Goal: Information Seeking & Learning: Learn about a topic

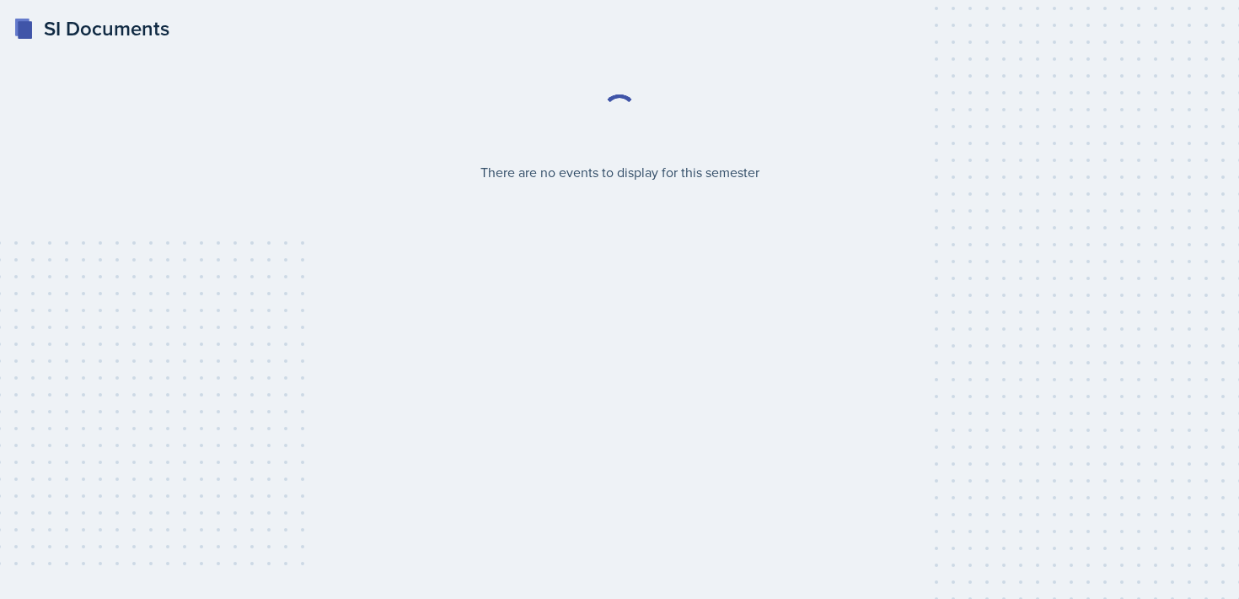
select select "2bed604d-1099-4043-b1bc-2365e8740244"
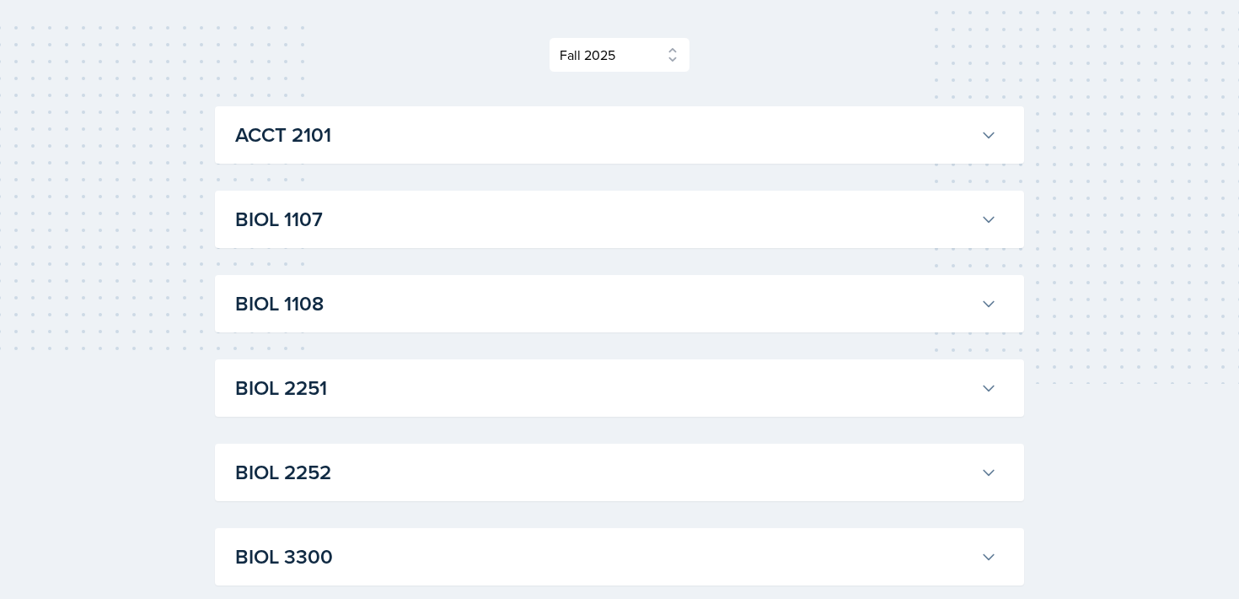
scroll to position [217, 0]
click at [446, 223] on h3 "BIOL 1107" at bounding box center [604, 217] width 739 height 30
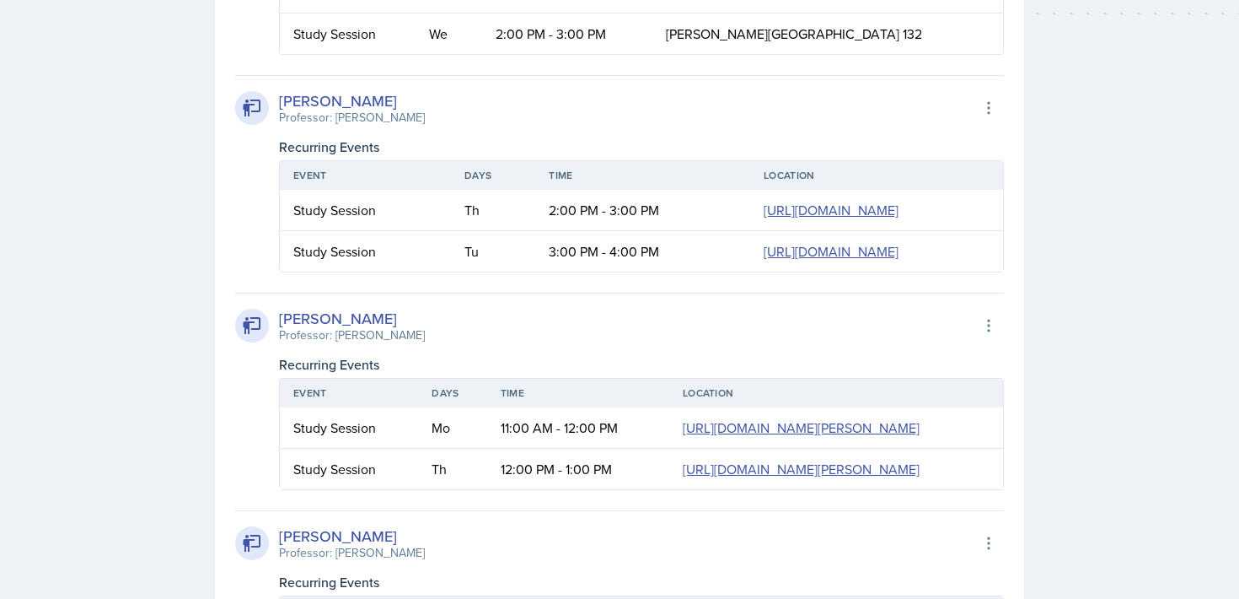
scroll to position [607, 0]
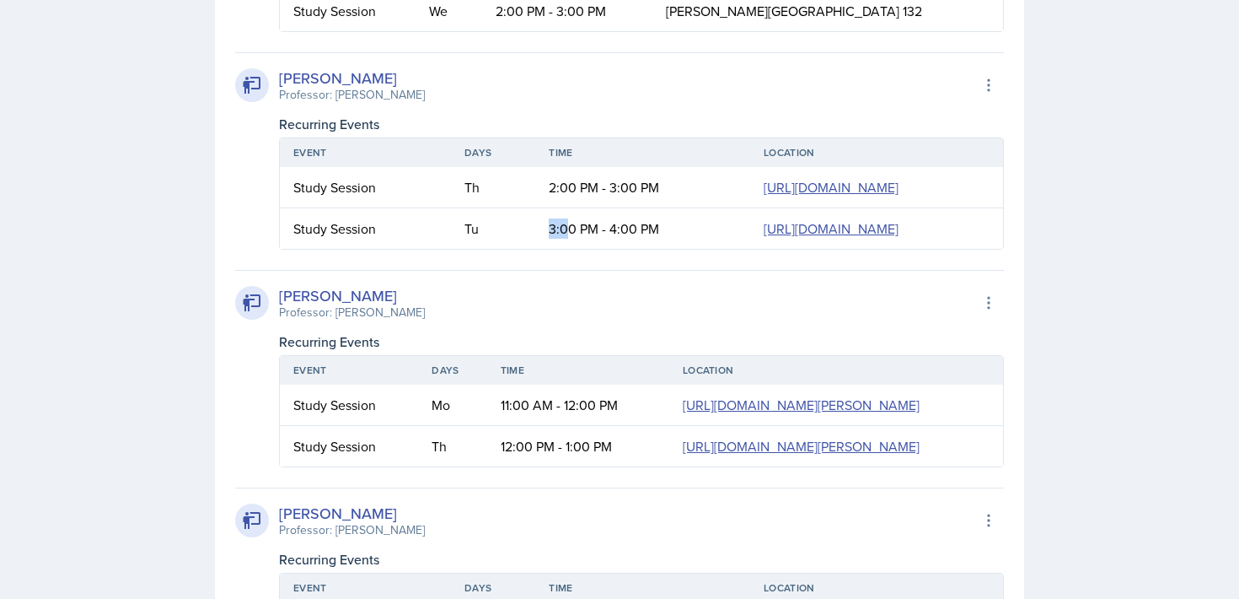
drag, startPoint x: 434, startPoint y: 291, endPoint x: 420, endPoint y: 287, distance: 14.9
click at [535, 249] on td "3:00 PM - 4:00 PM" at bounding box center [642, 228] width 215 height 40
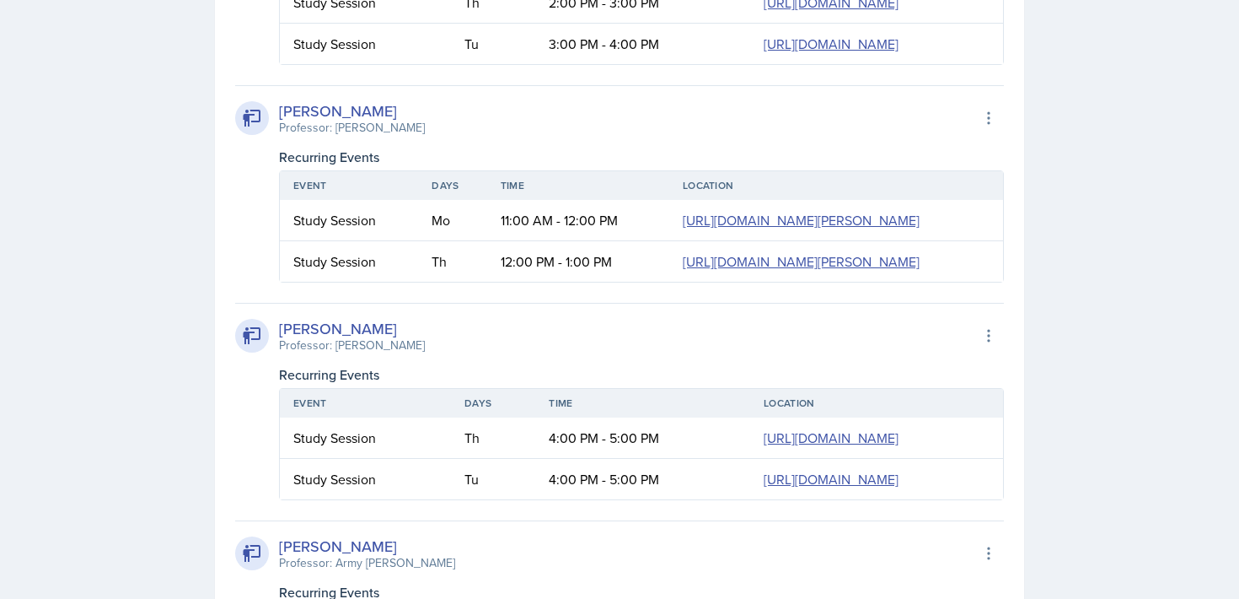
scroll to position [795, 0]
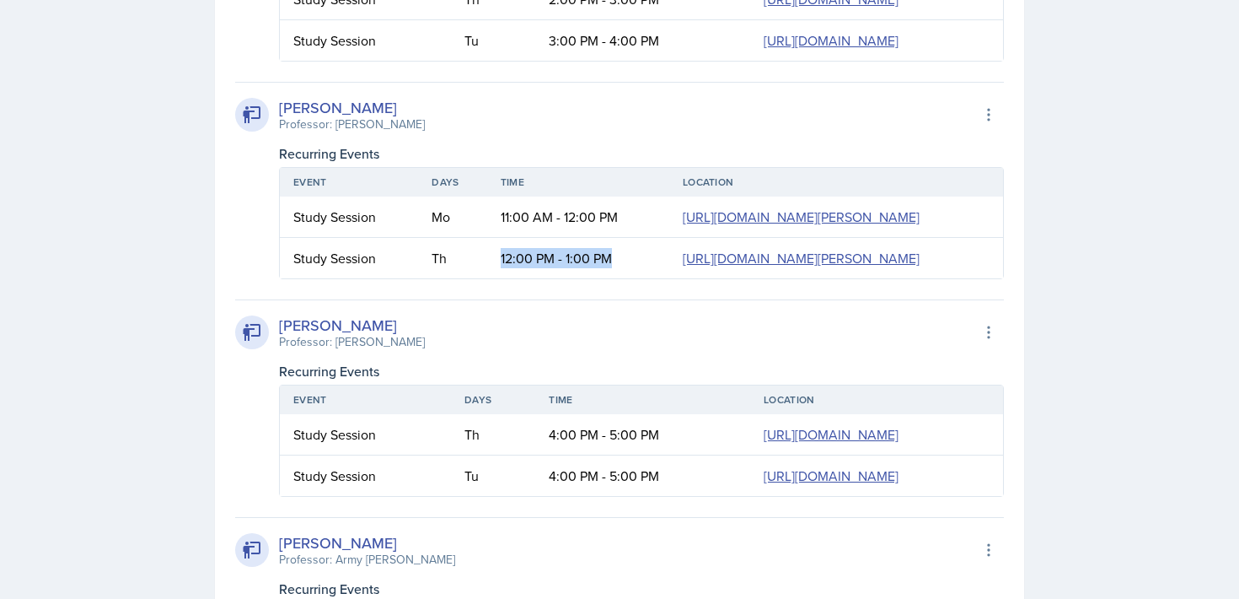
drag, startPoint x: 414, startPoint y: 431, endPoint x: 443, endPoint y: 506, distance: 80.6
click at [487, 278] on td "12:00 PM - 1:00 PM" at bounding box center [578, 258] width 182 height 40
drag, startPoint x: 443, startPoint y: 506, endPoint x: 419, endPoint y: 438, distance: 71.7
click at [487, 278] on td "12:00 PM - 1:00 PM" at bounding box center [578, 258] width 182 height 40
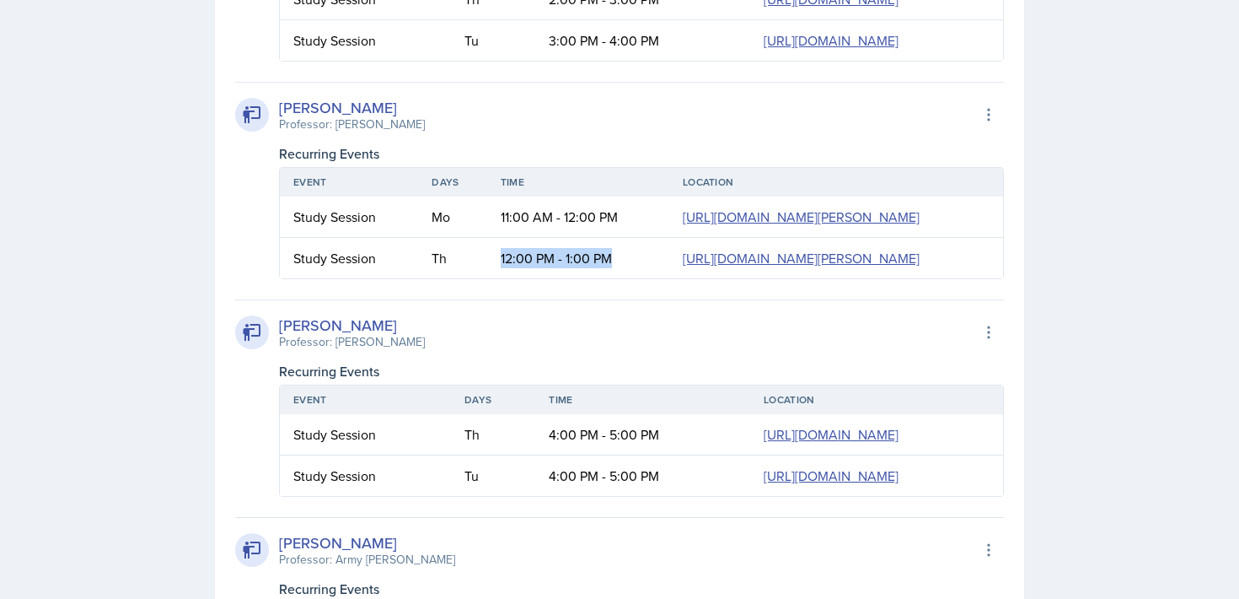
click at [487, 278] on td "12:00 PM - 1:00 PM" at bounding box center [578, 258] width 182 height 40
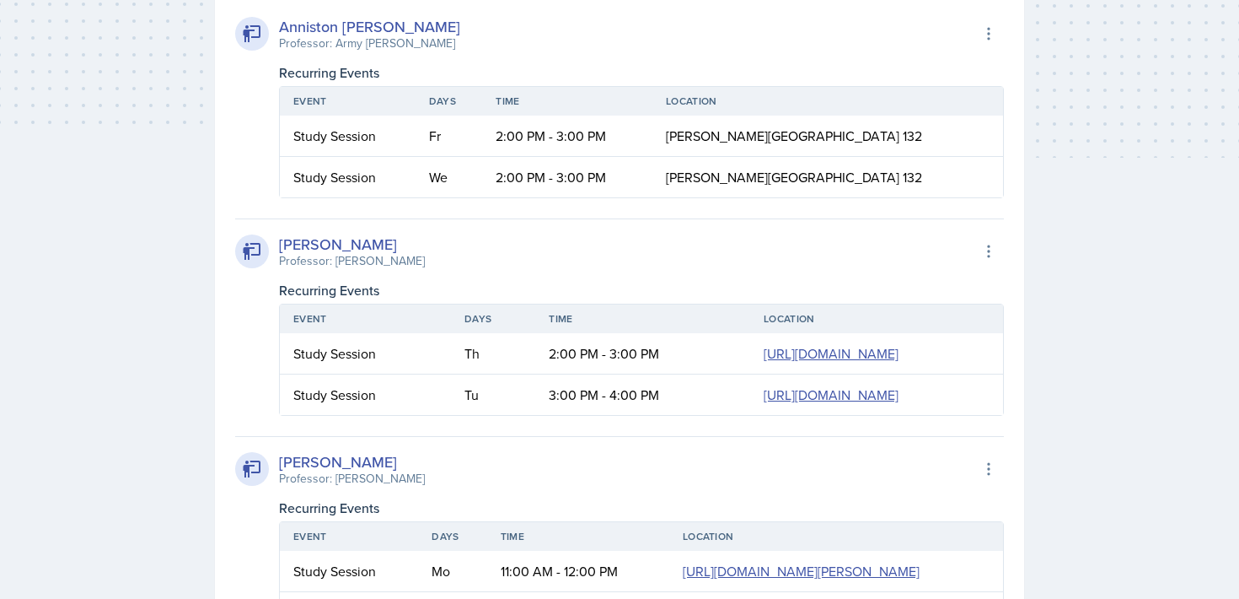
scroll to position [439, 0]
click at [764, 406] on link "[URL][DOMAIN_NAME]" at bounding box center [831, 396] width 135 height 19
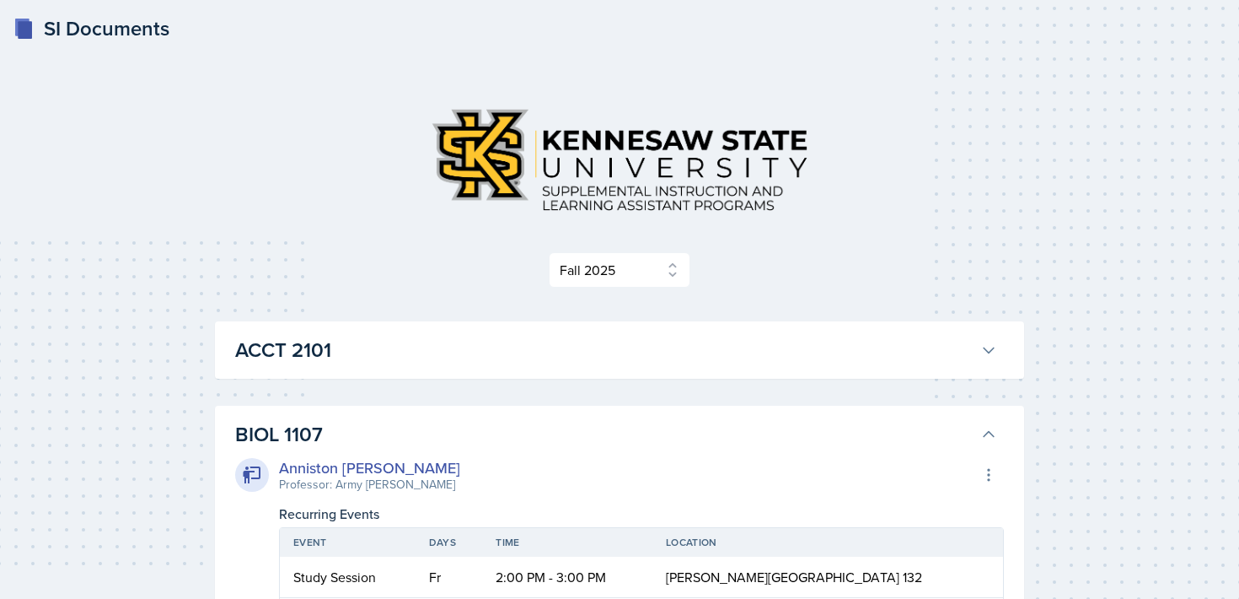
click at [982, 433] on icon at bounding box center [989, 434] width 17 height 17
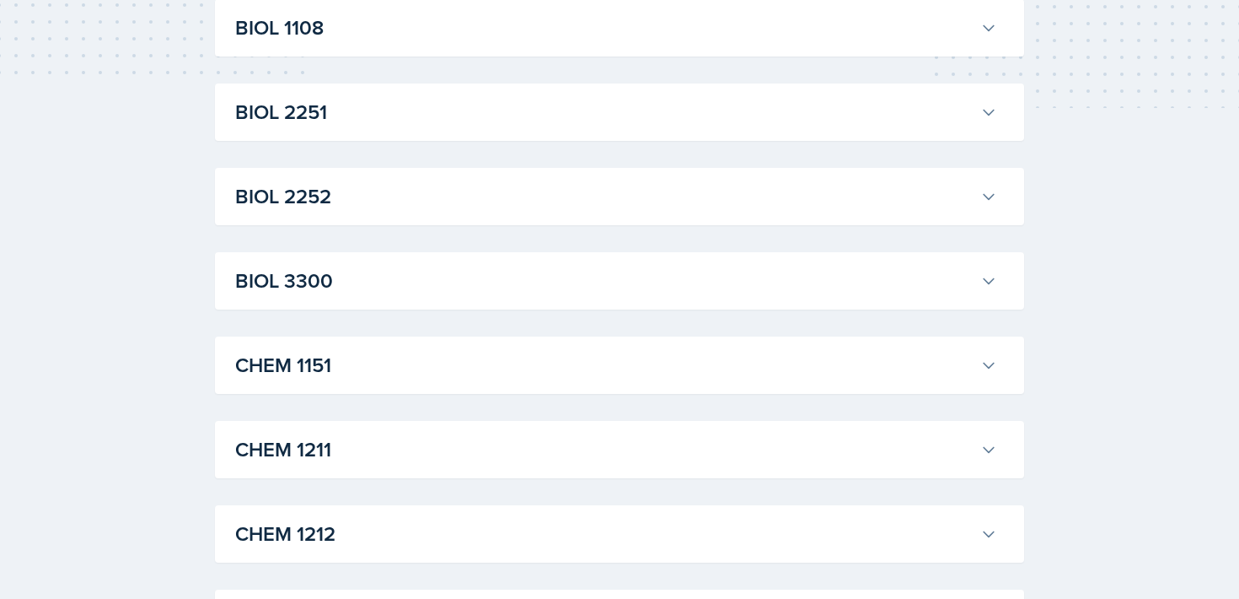
scroll to position [569, 0]
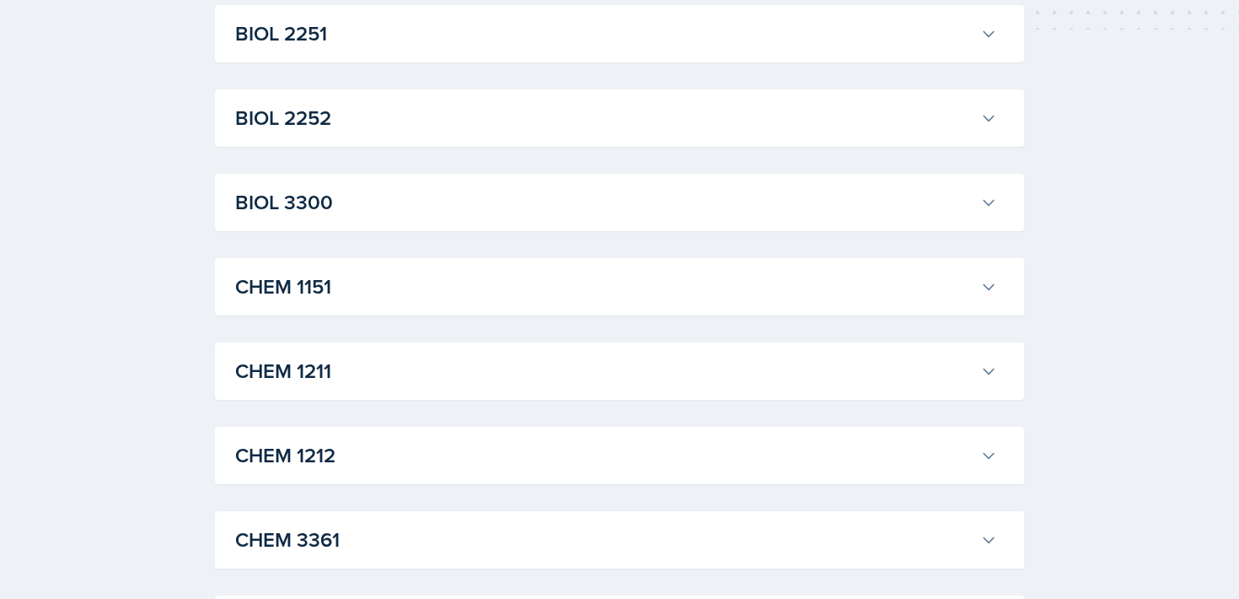
click at [425, 277] on h3 "CHEM 1151" at bounding box center [604, 286] width 739 height 30
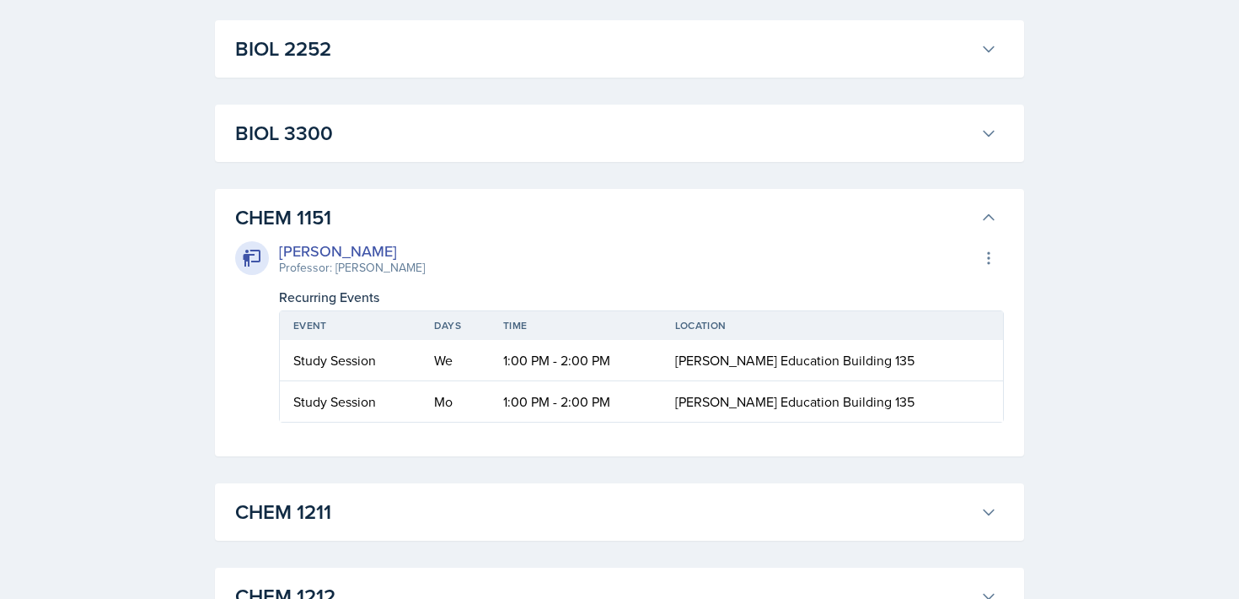
scroll to position [645, 0]
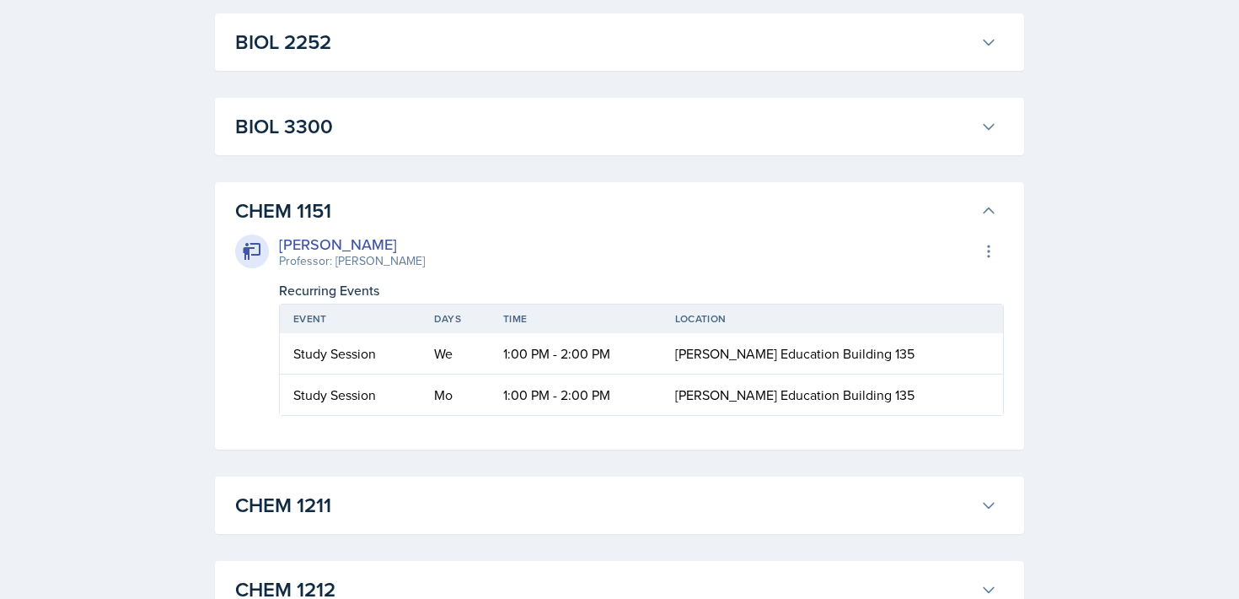
click at [990, 199] on button "CHEM 1151" at bounding box center [616, 210] width 769 height 37
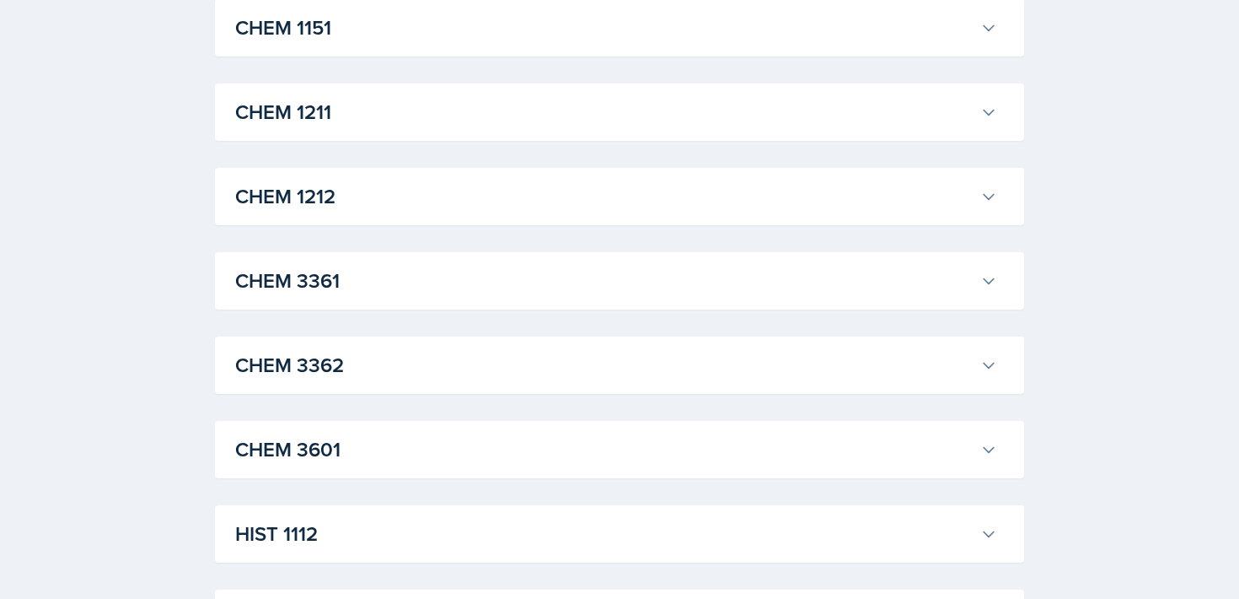
scroll to position [830, 0]
click at [970, 114] on h3 "CHEM 1211" at bounding box center [604, 110] width 739 height 30
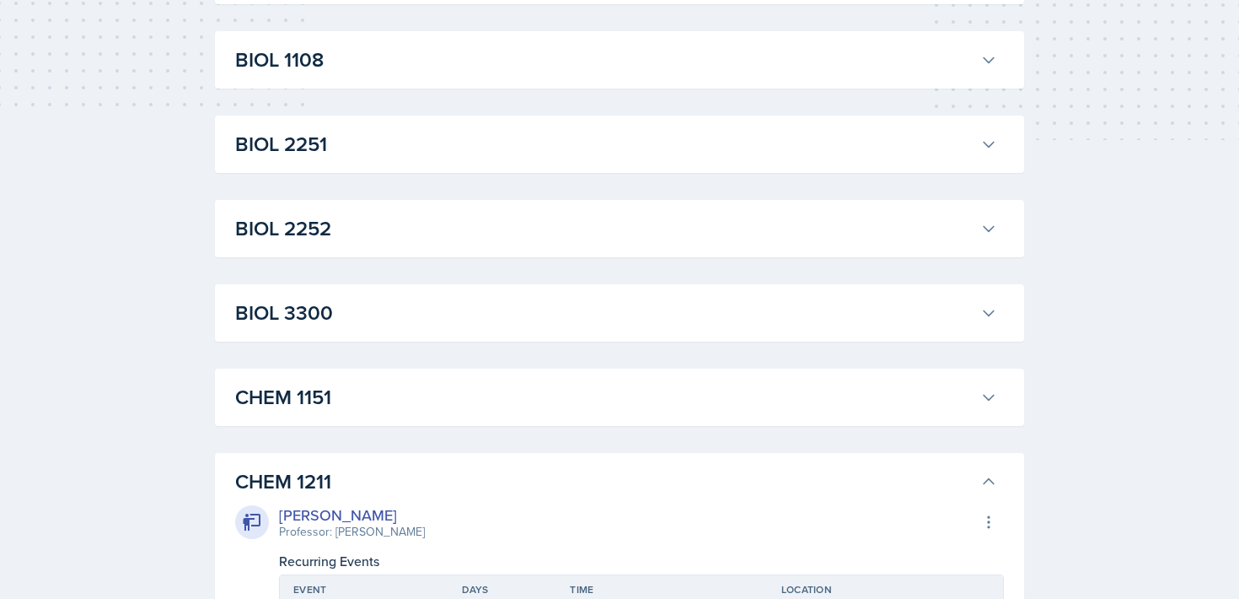
scroll to position [457, 0]
click at [969, 481] on h3 "CHEM 1211" at bounding box center [604, 483] width 739 height 30
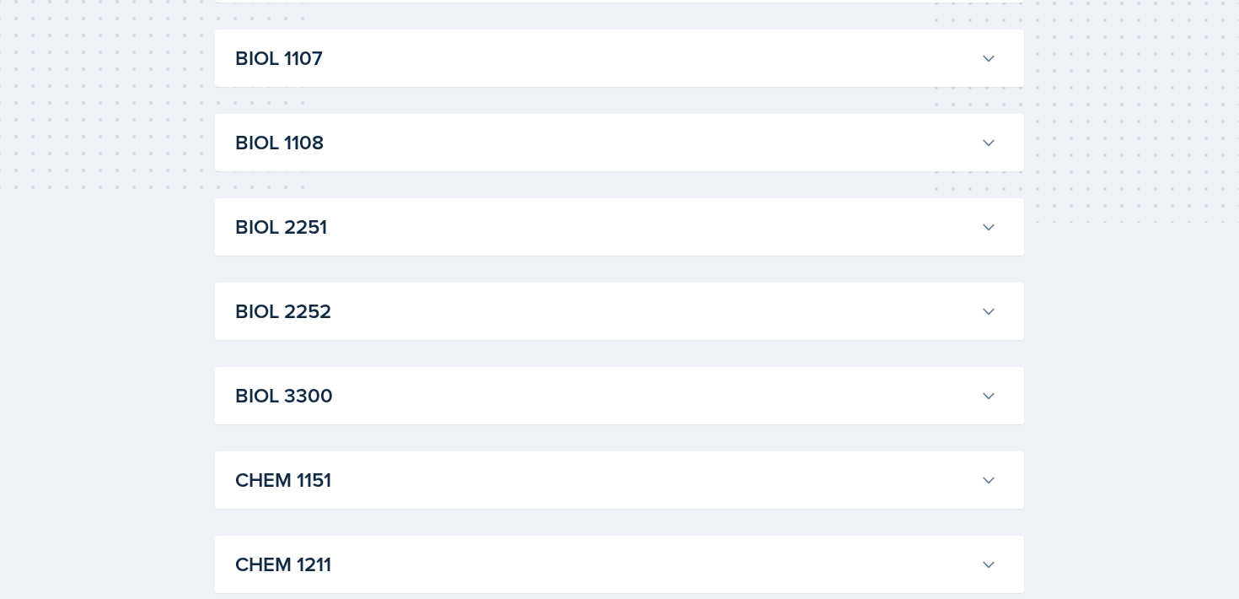
scroll to position [368, 0]
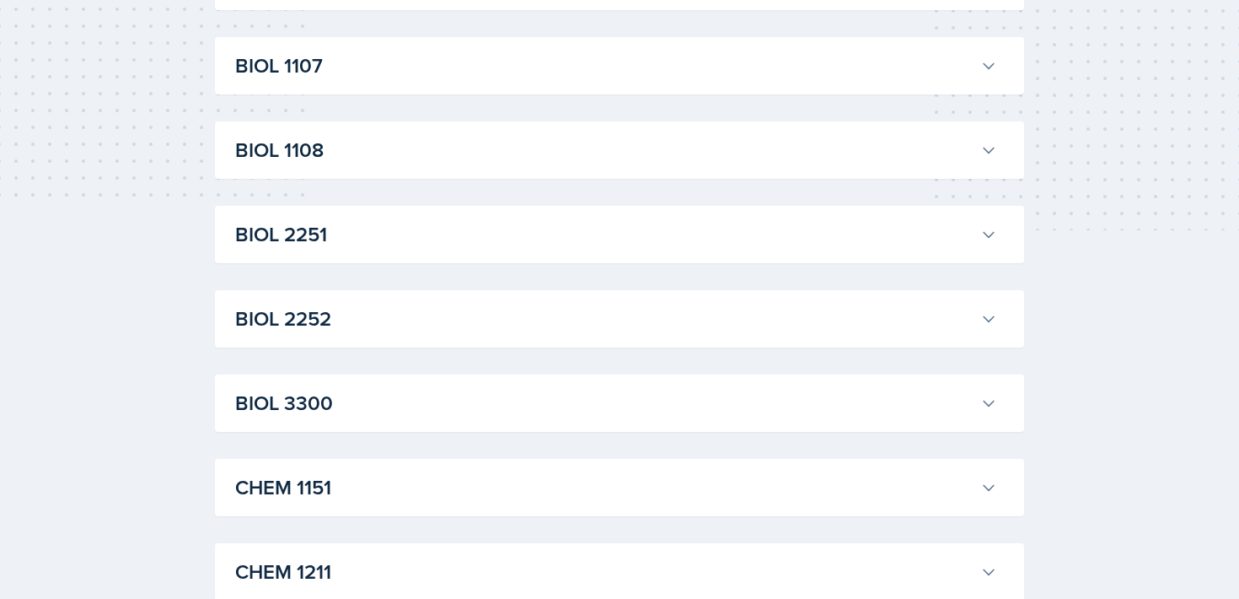
click at [578, 57] on h3 "BIOL 1107" at bounding box center [604, 66] width 739 height 30
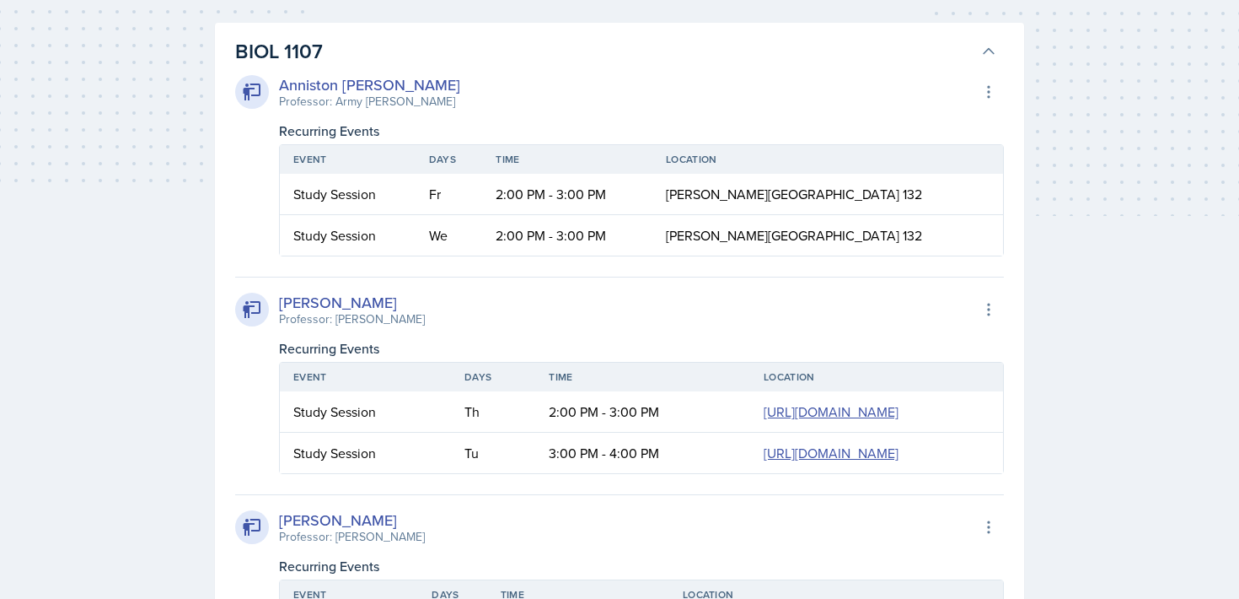
scroll to position [387, 0]
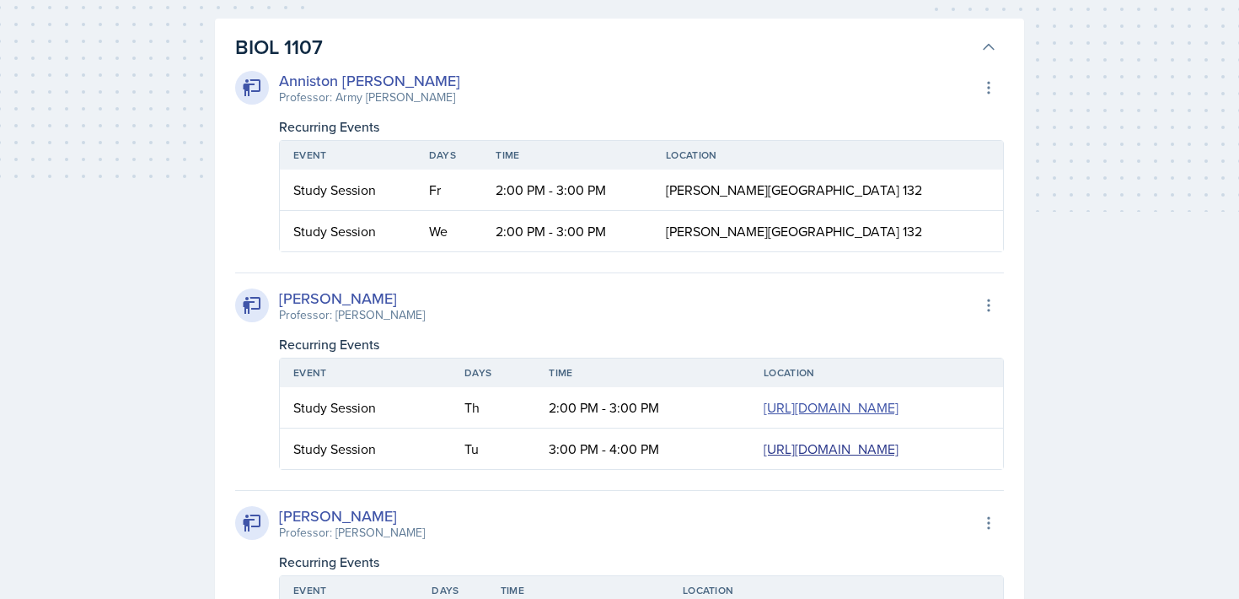
click at [764, 458] on link "[URL][DOMAIN_NAME]" at bounding box center [831, 448] width 135 height 19
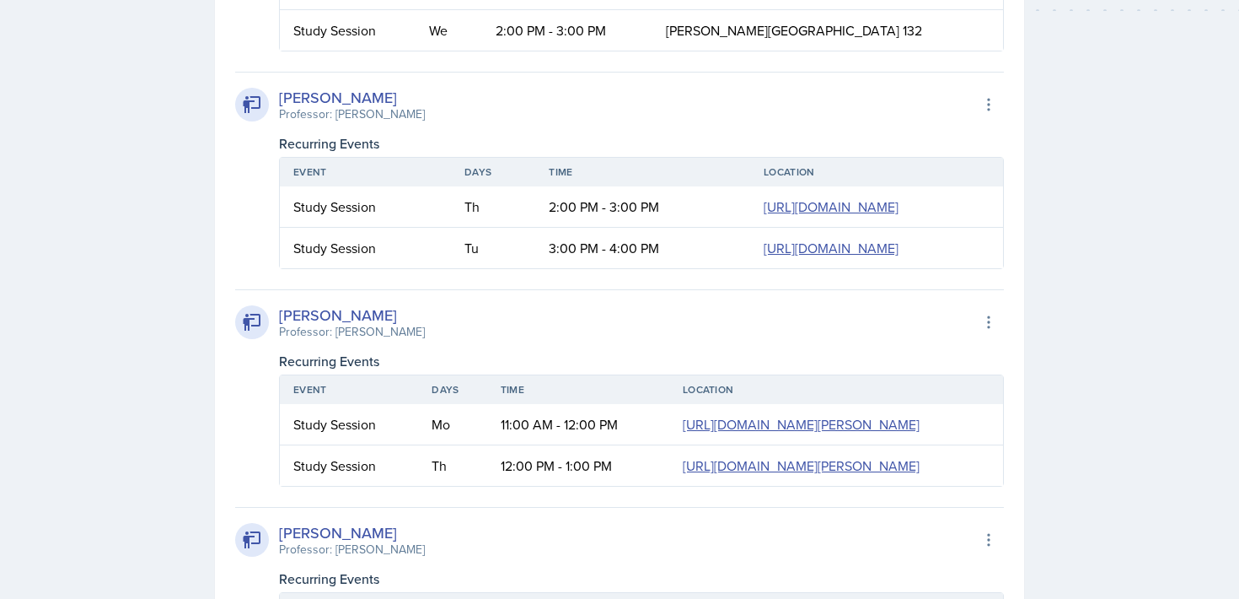
scroll to position [573, 0]
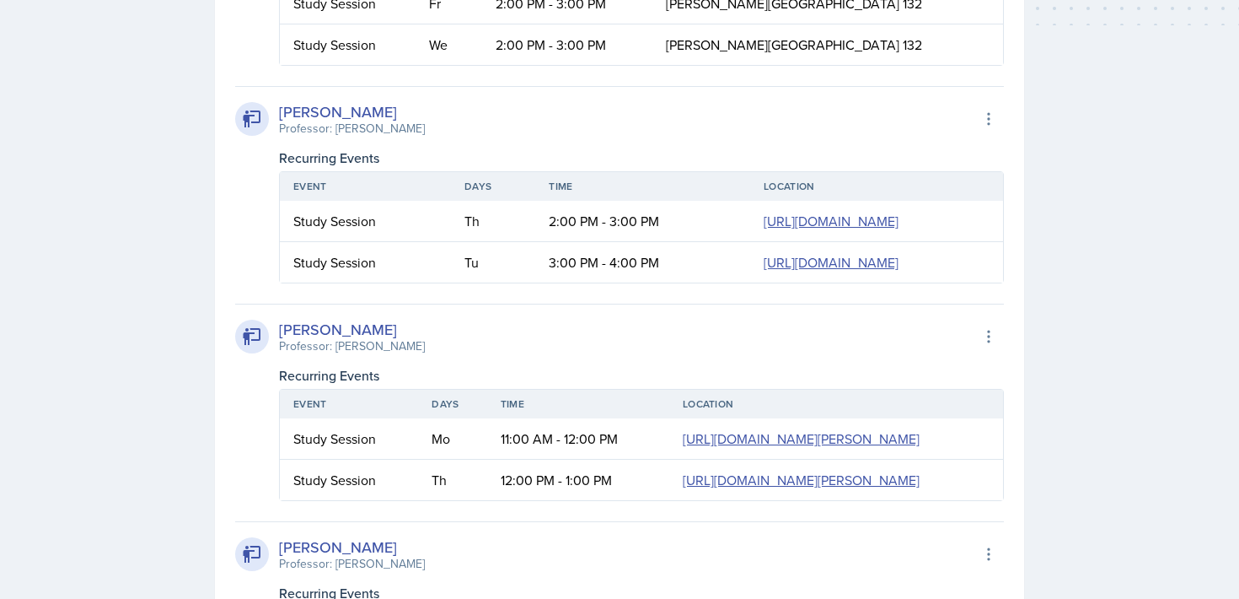
click at [680, 92] on div "[PERSON_NAME] Professor: [PERSON_NAME] Export to Google Calendar Recurring Even…" at bounding box center [619, 184] width 769 height 197
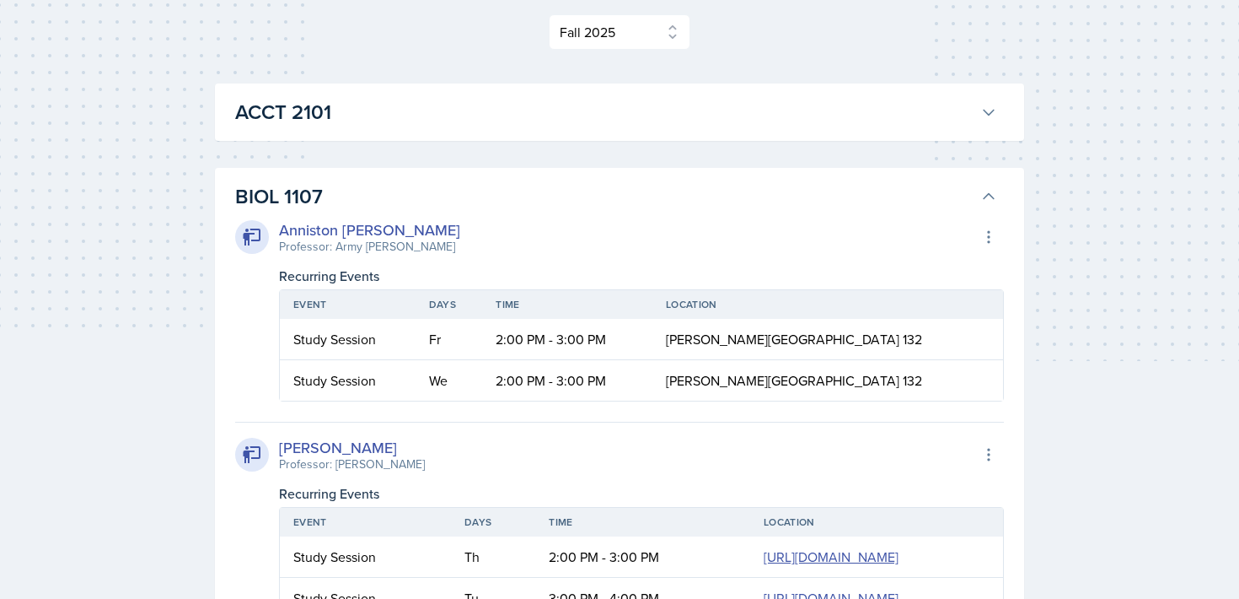
scroll to position [239, 0]
click at [865, 183] on h3 "BIOL 1107" at bounding box center [604, 195] width 739 height 30
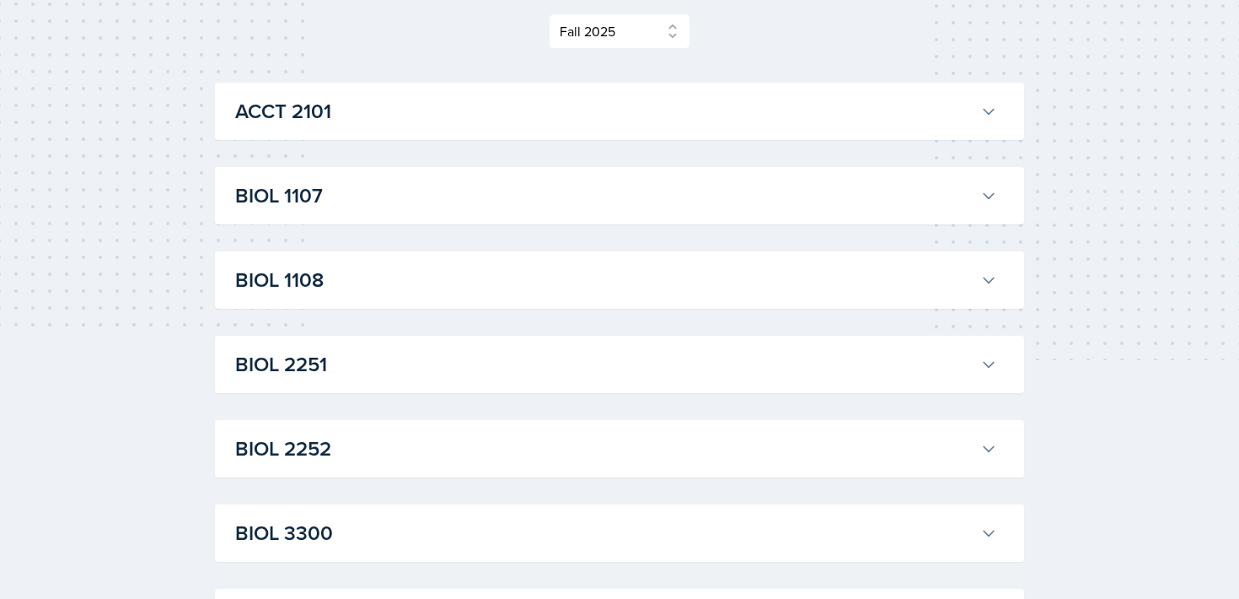
click at [502, 183] on h3 "BIOL 1107" at bounding box center [604, 195] width 739 height 30
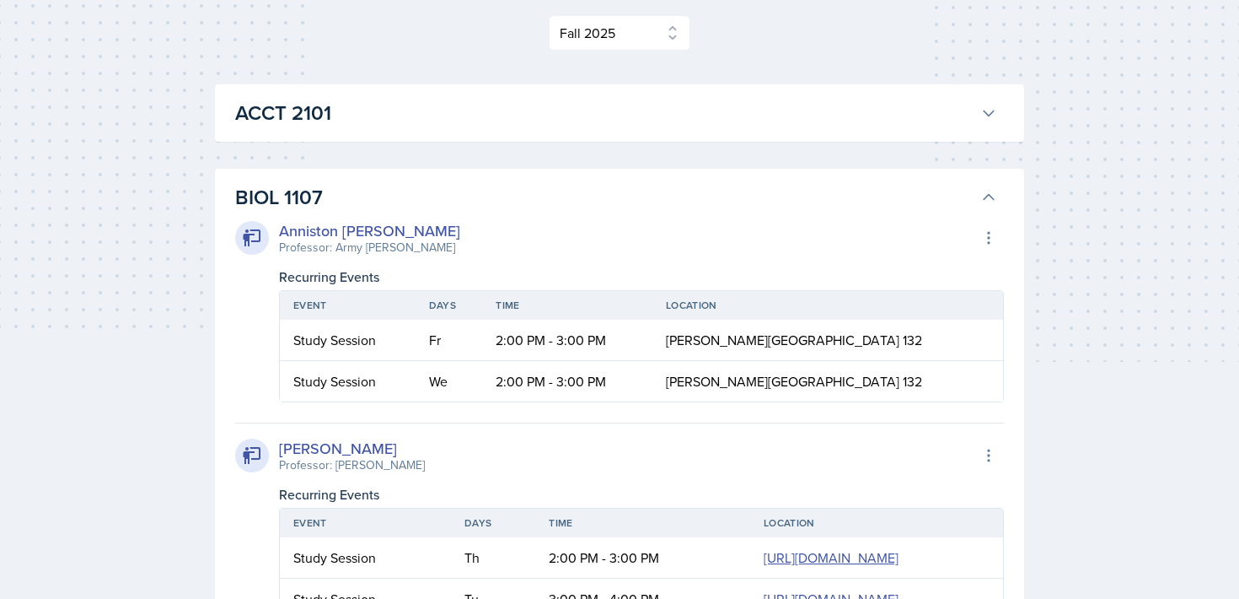
scroll to position [108, 0]
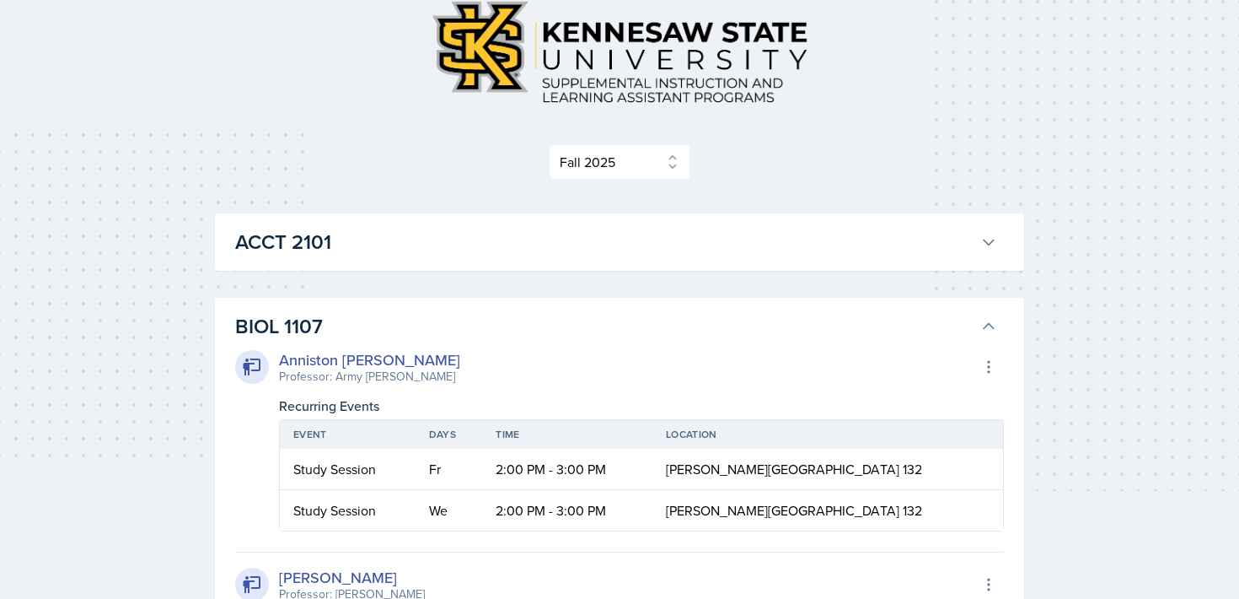
click at [522, 317] on h3 "BIOL 1107" at bounding box center [604, 326] width 739 height 30
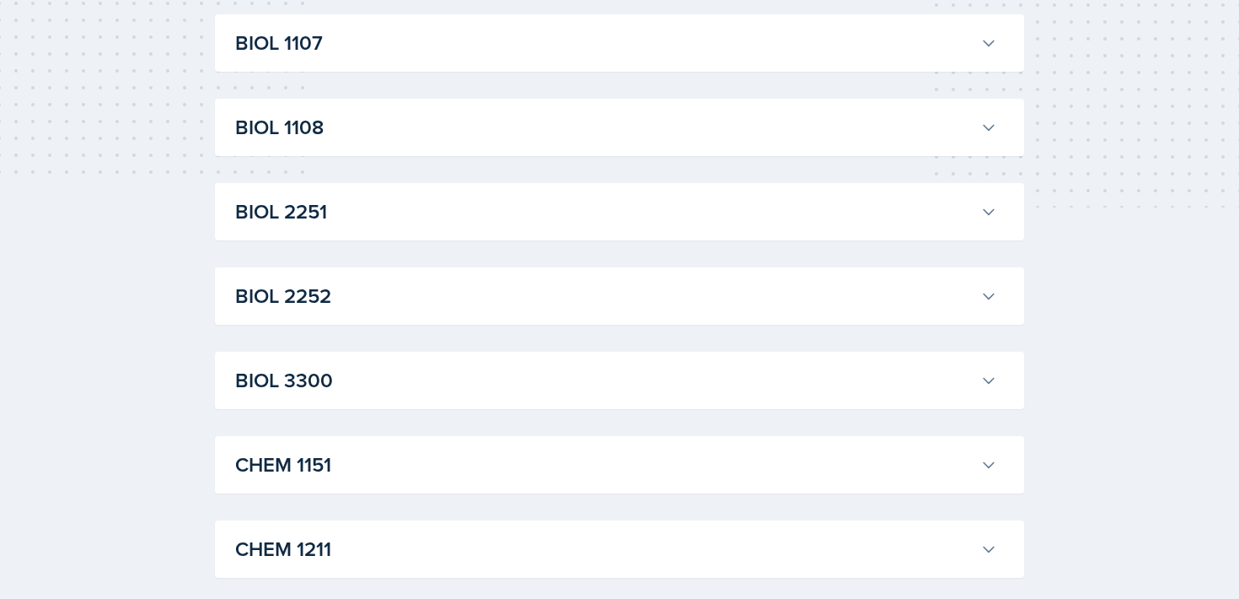
scroll to position [427, 0]
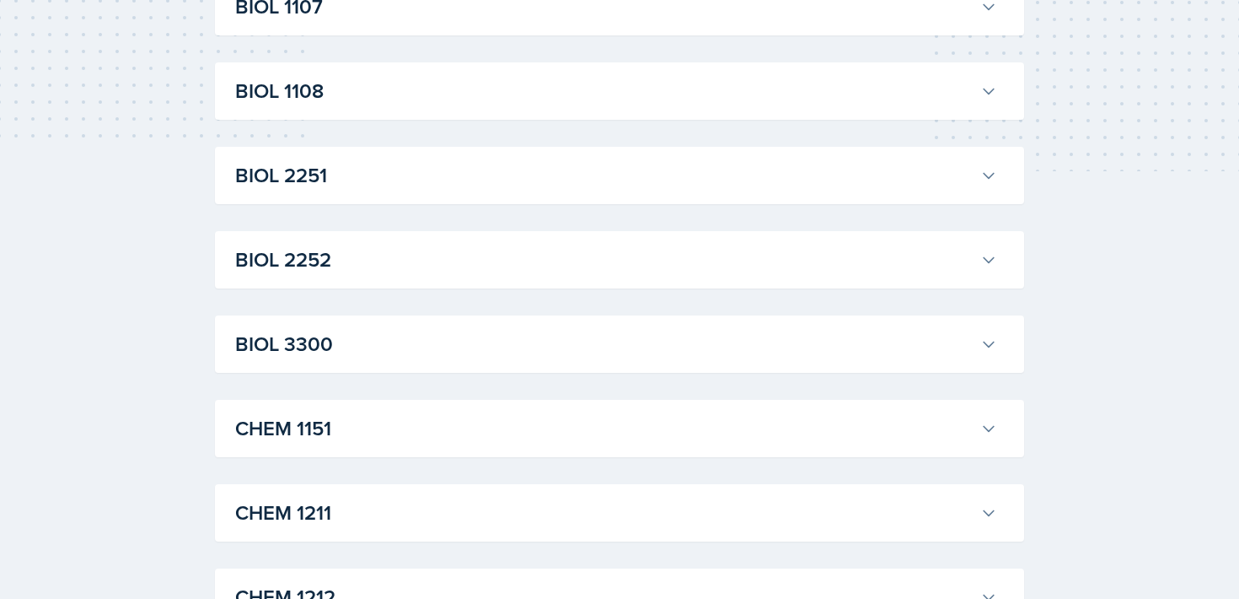
click at [422, 444] on button "CHEM 1151" at bounding box center [616, 428] width 769 height 37
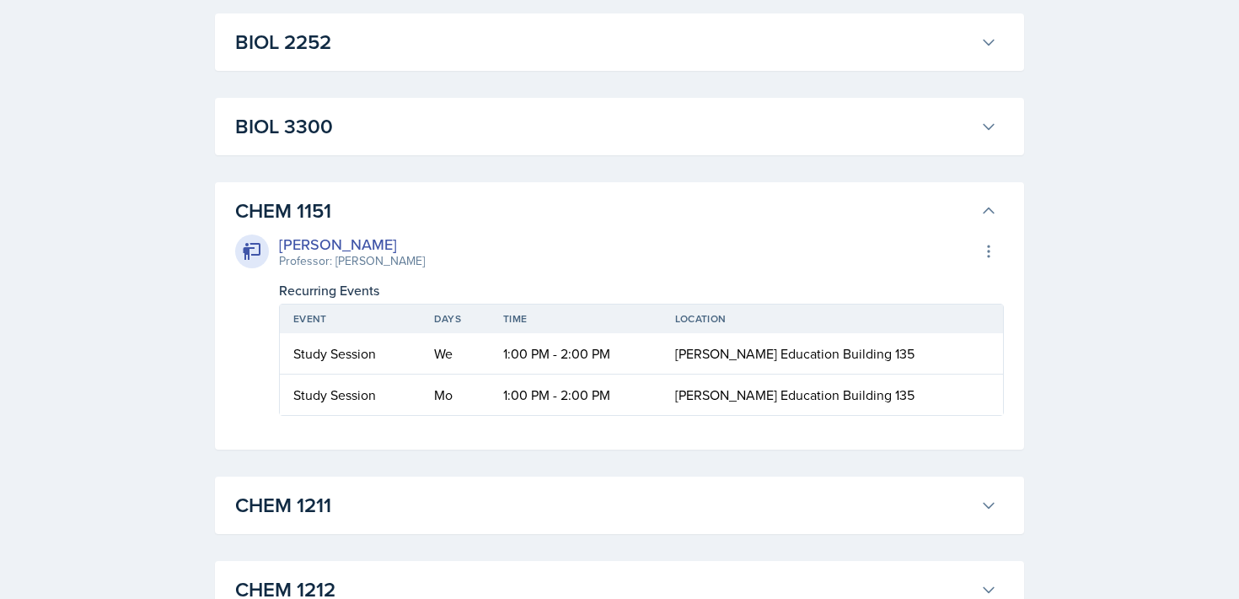
scroll to position [628, 0]
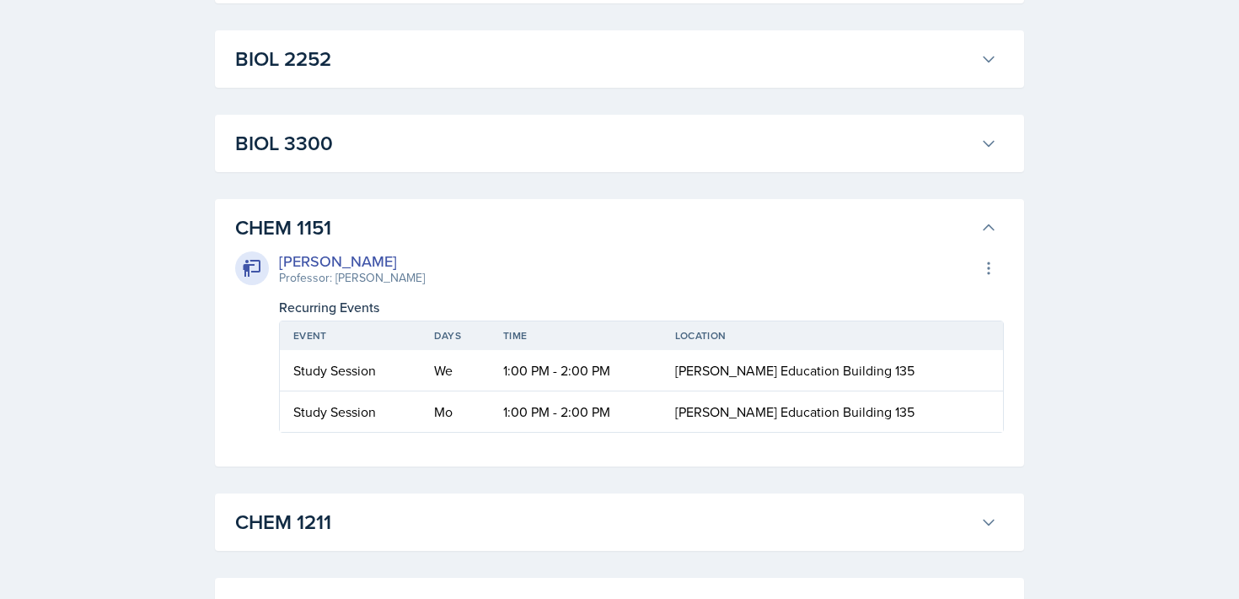
click at [622, 212] on h3 "CHEM 1151" at bounding box center [604, 227] width 739 height 30
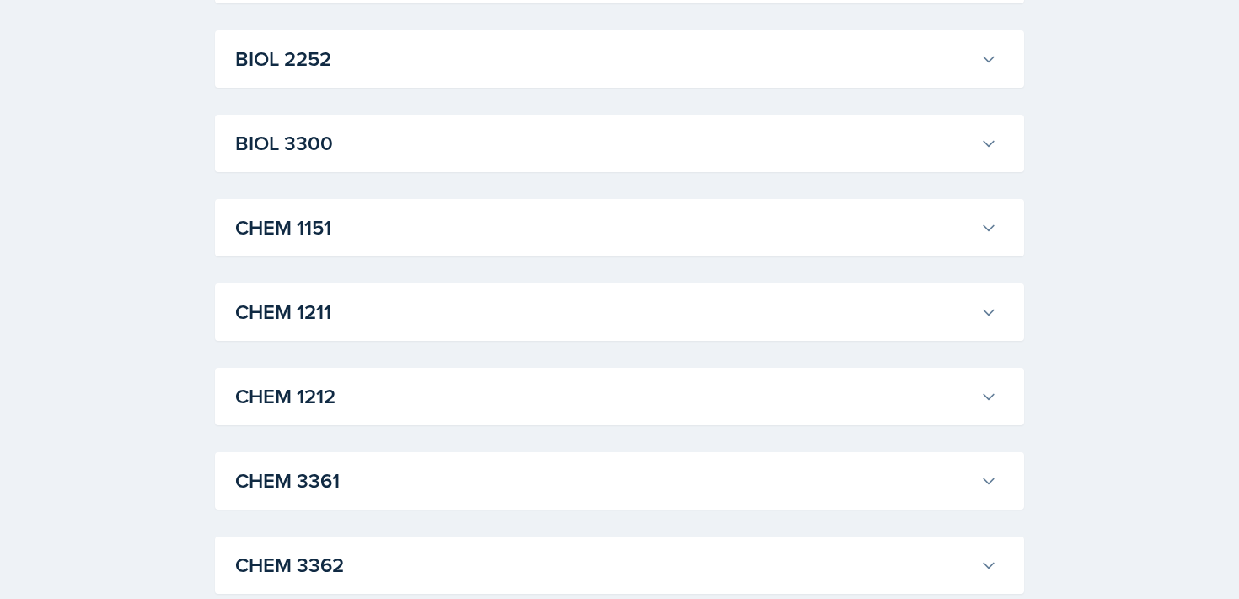
click at [538, 310] on h3 "CHEM 1211" at bounding box center [604, 312] width 739 height 30
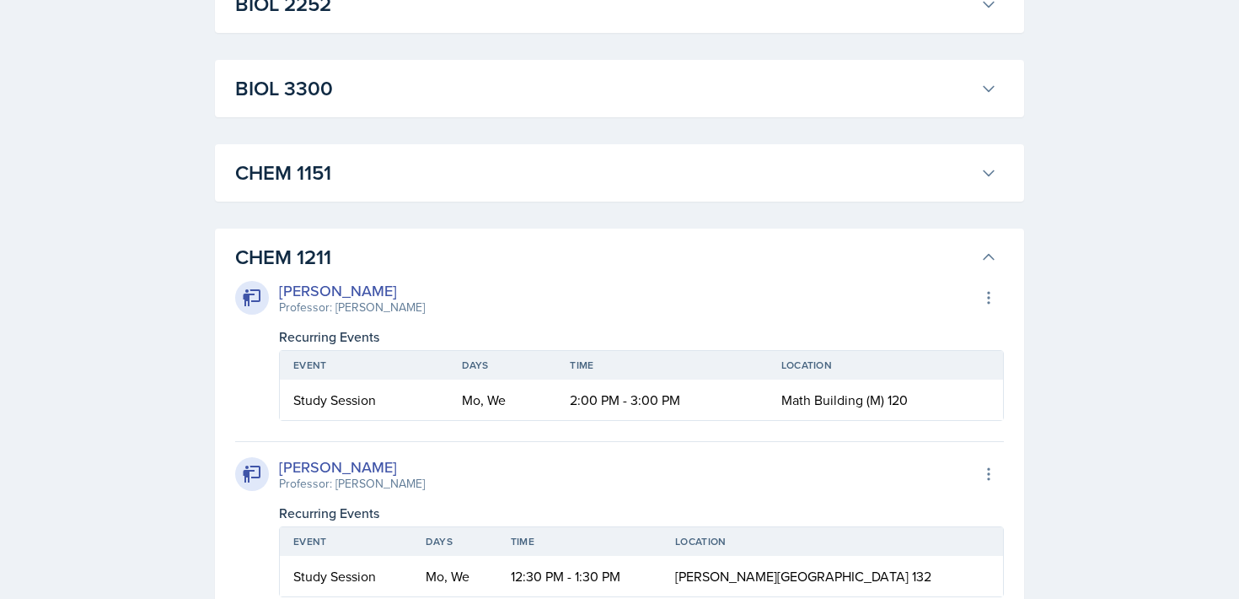
scroll to position [588, 0]
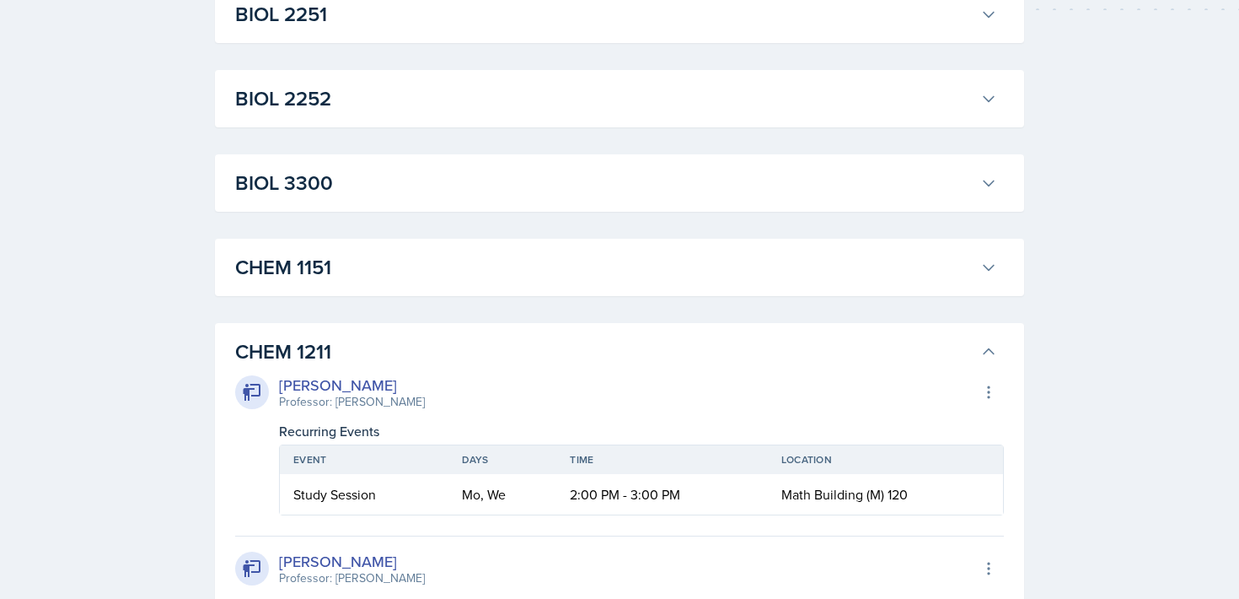
click at [486, 347] on h3 "CHEM 1211" at bounding box center [604, 351] width 739 height 30
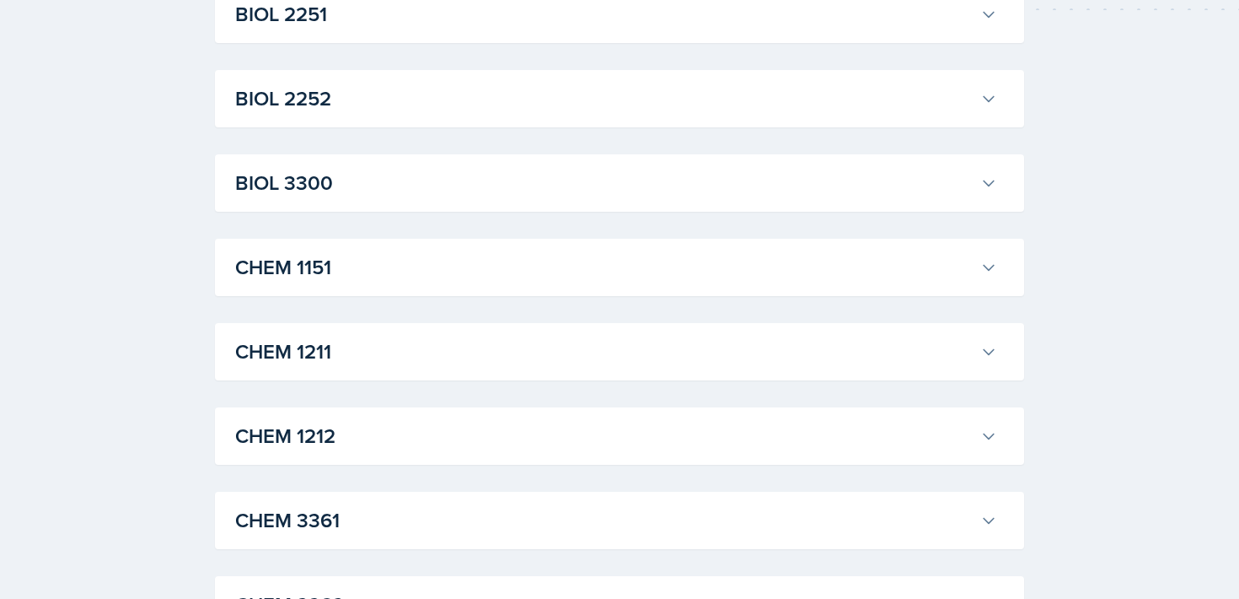
click at [486, 275] on h3 "CHEM 1151" at bounding box center [604, 267] width 739 height 30
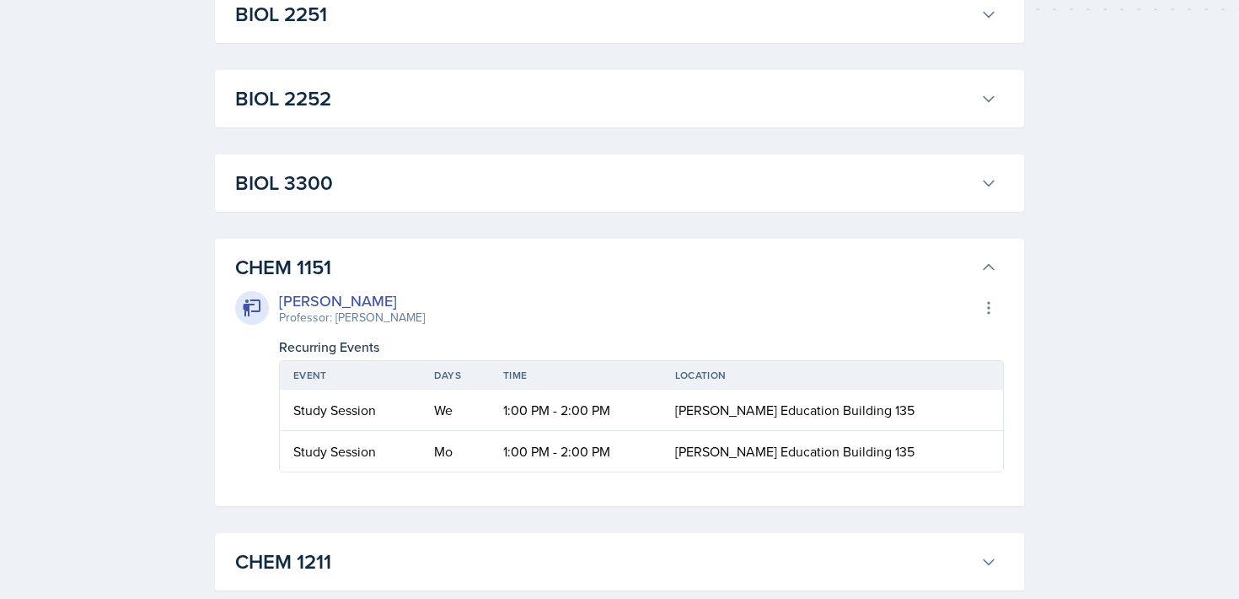
click at [483, 262] on h3 "CHEM 1151" at bounding box center [604, 267] width 739 height 30
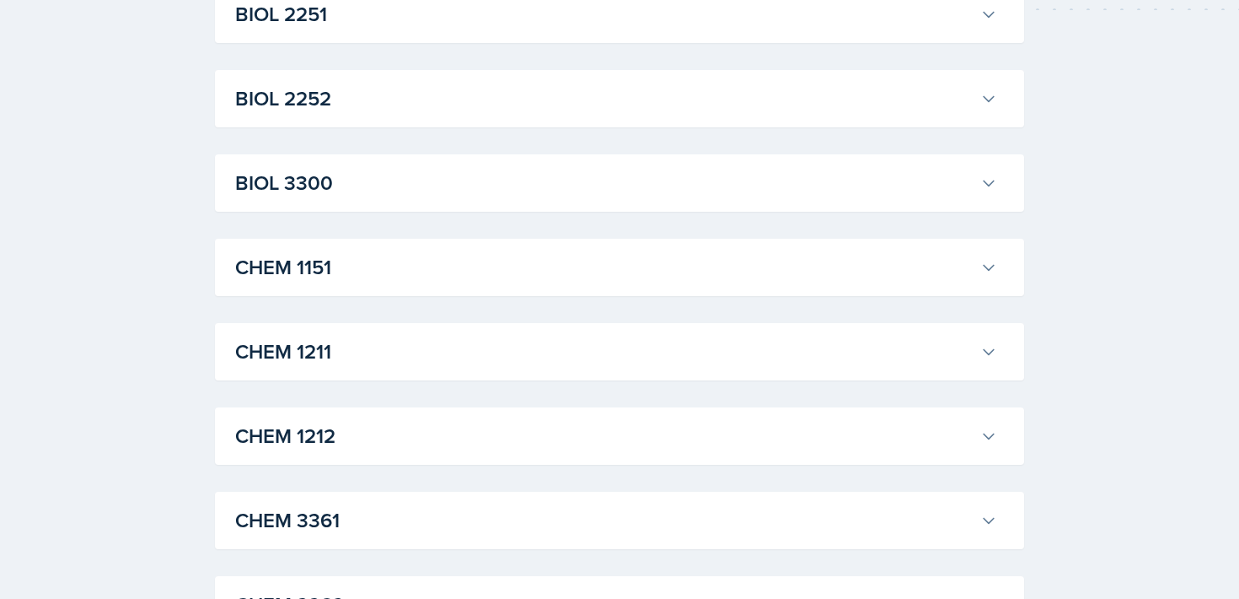
click at [483, 262] on h3 "CHEM 1151" at bounding box center [604, 267] width 739 height 30
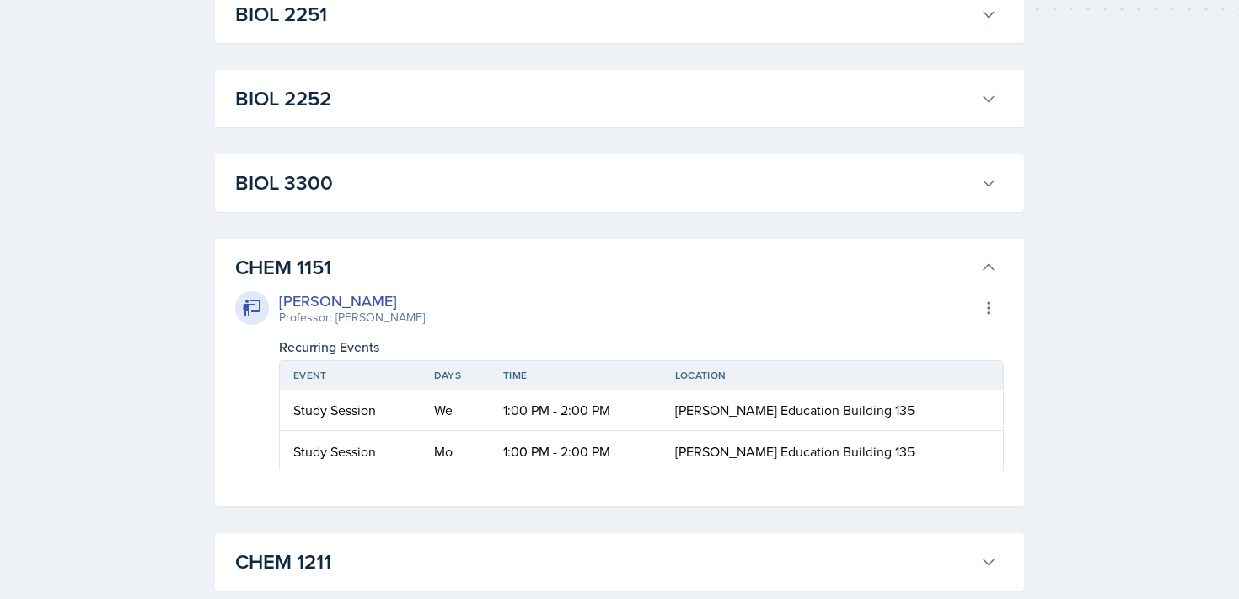
click at [447, 253] on h3 "CHEM 1151" at bounding box center [604, 267] width 739 height 30
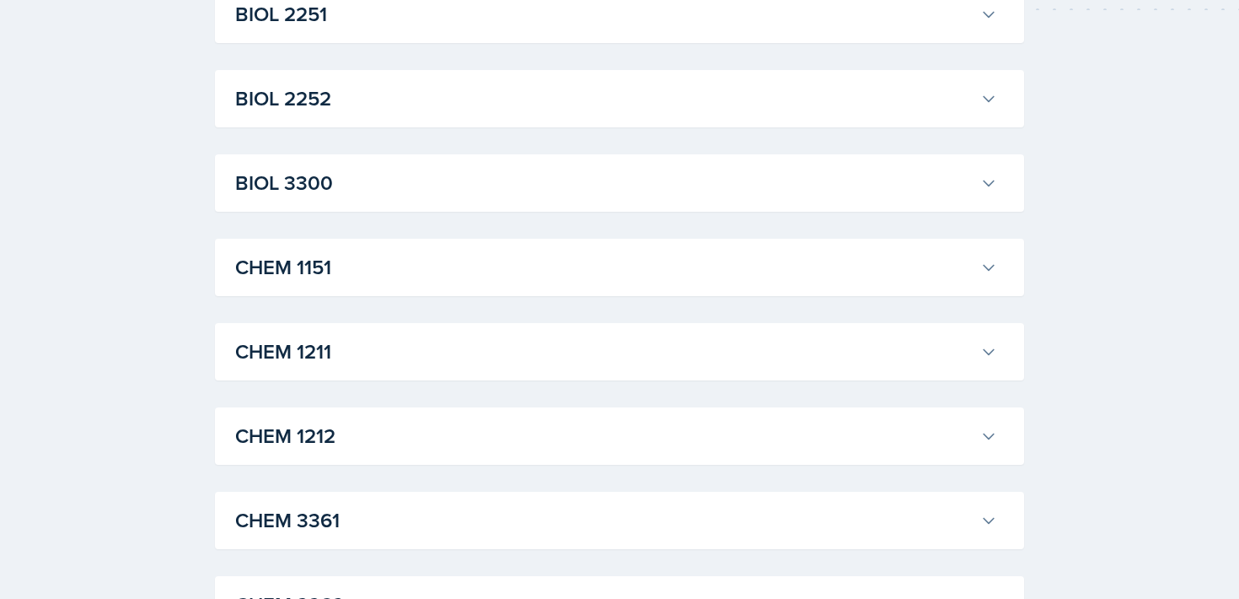
click at [448, 254] on h3 "CHEM 1151" at bounding box center [604, 267] width 739 height 30
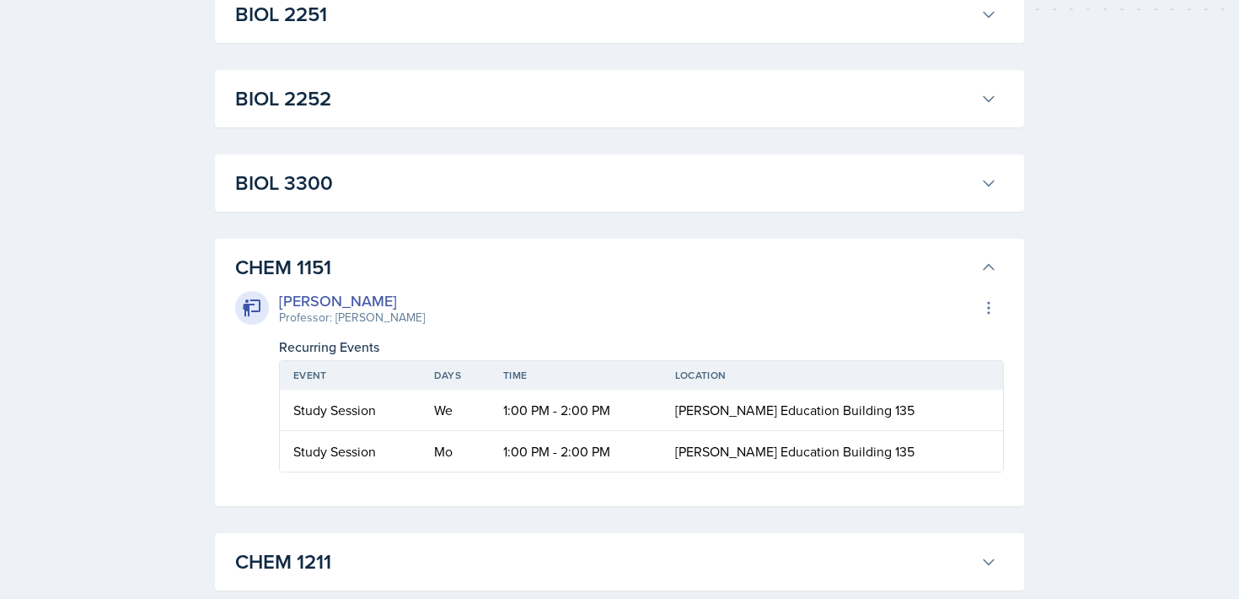
click at [450, 259] on h3 "CHEM 1151" at bounding box center [604, 267] width 739 height 30
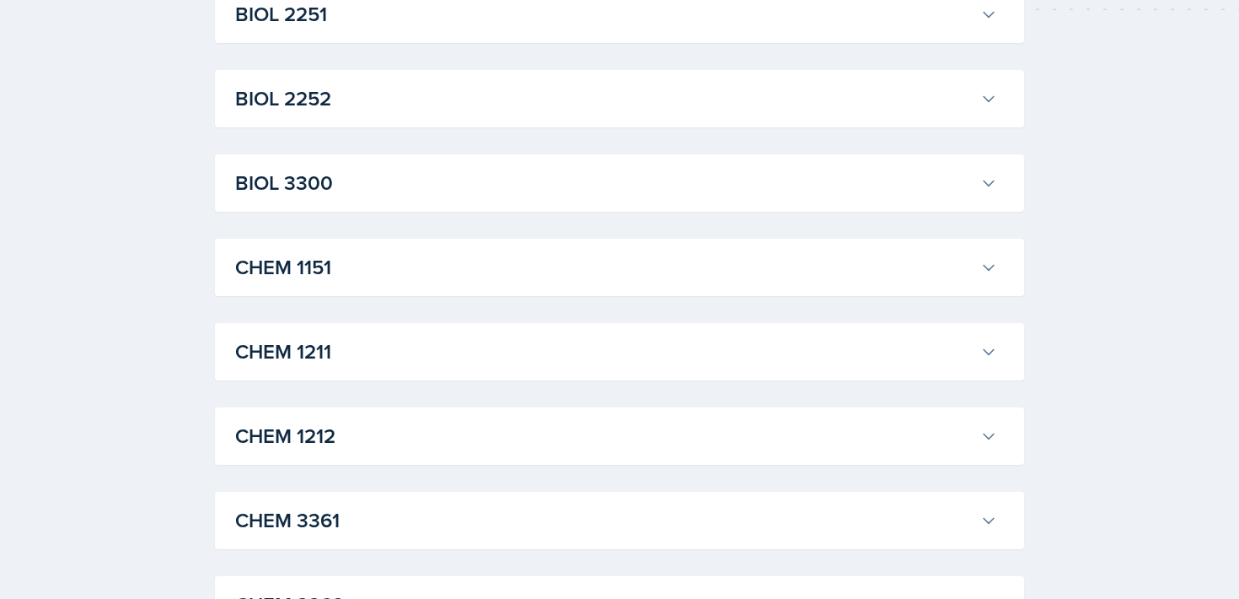
click at [450, 259] on h3 "CHEM 1151" at bounding box center [604, 267] width 739 height 30
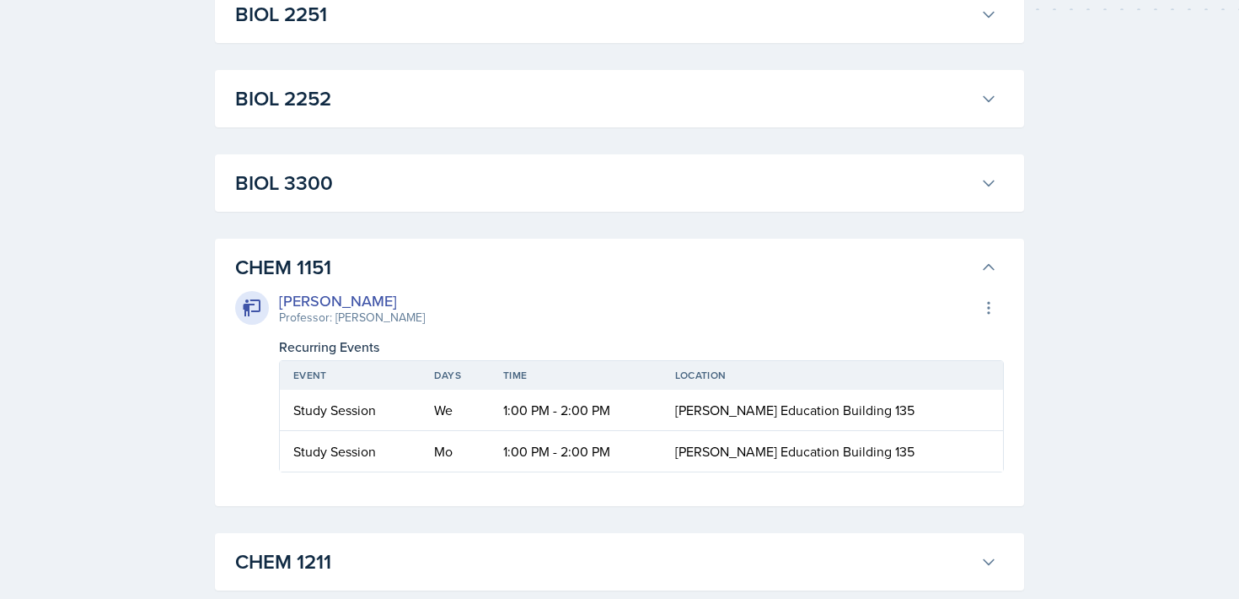
click at [450, 259] on h3 "CHEM 1151" at bounding box center [604, 267] width 739 height 30
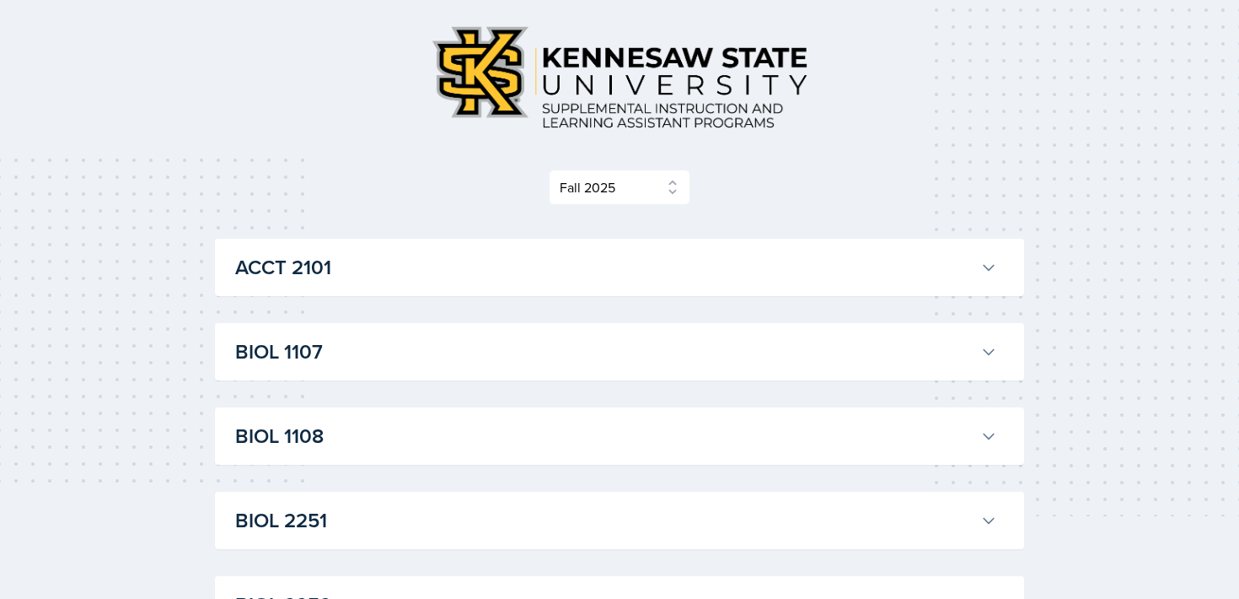
scroll to position [0, 0]
